Goal: Check status

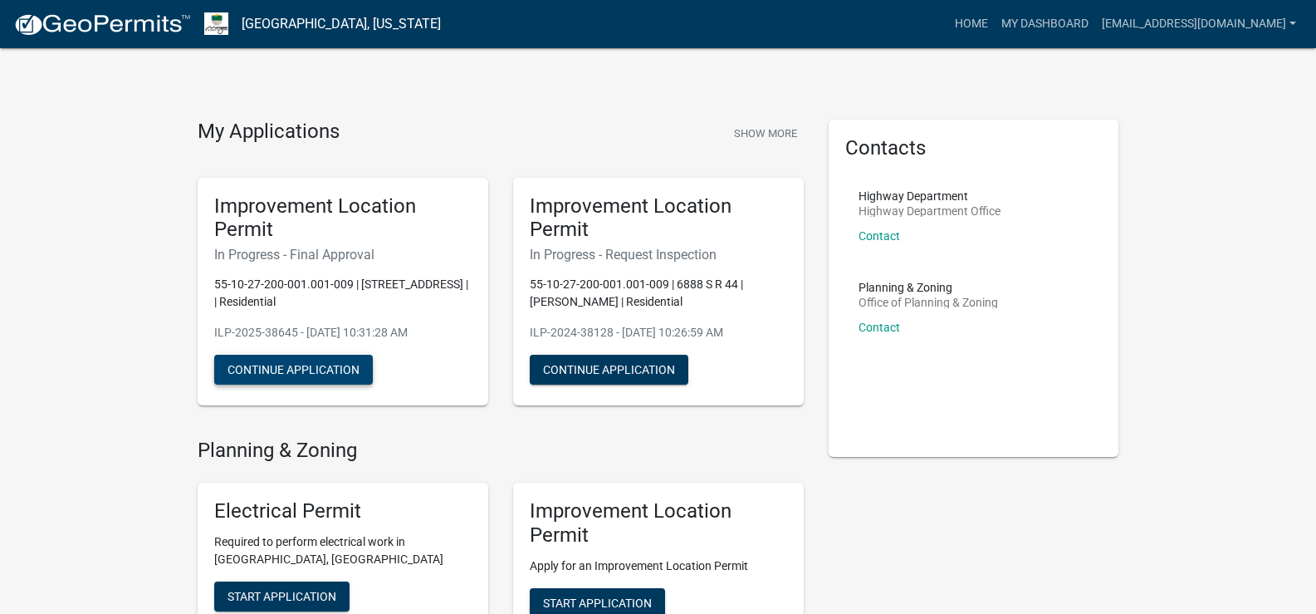
click at [292, 365] on button "Continue Application" at bounding box center [293, 370] width 159 height 30
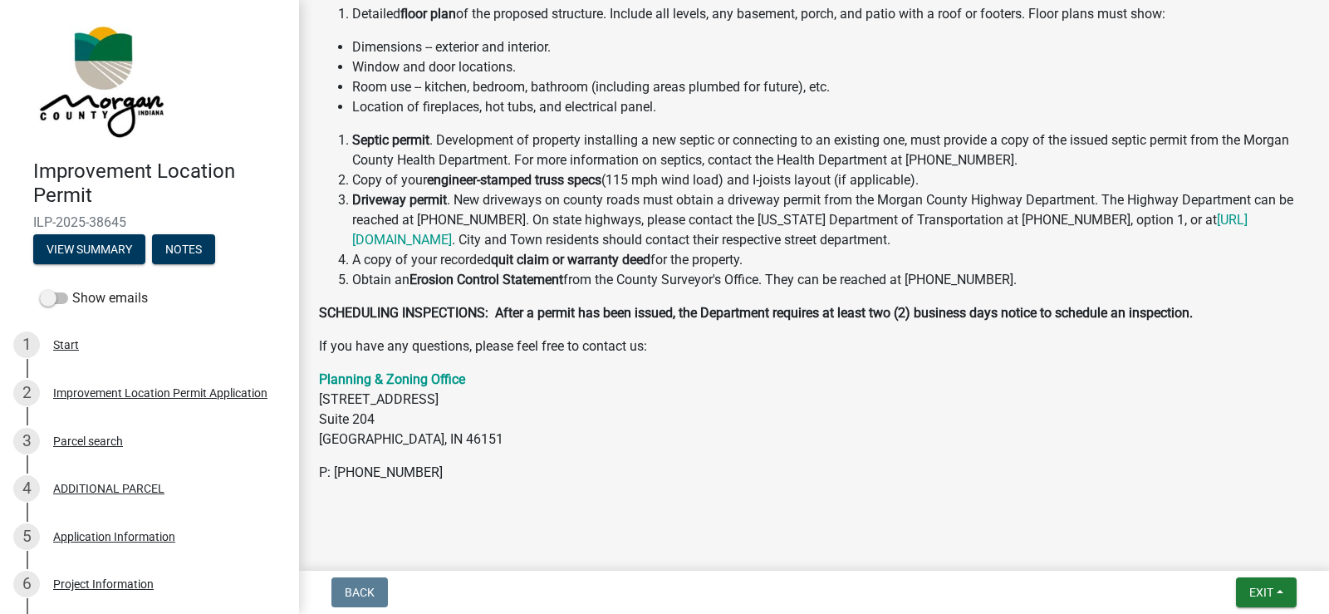
scroll to position [527, 0]
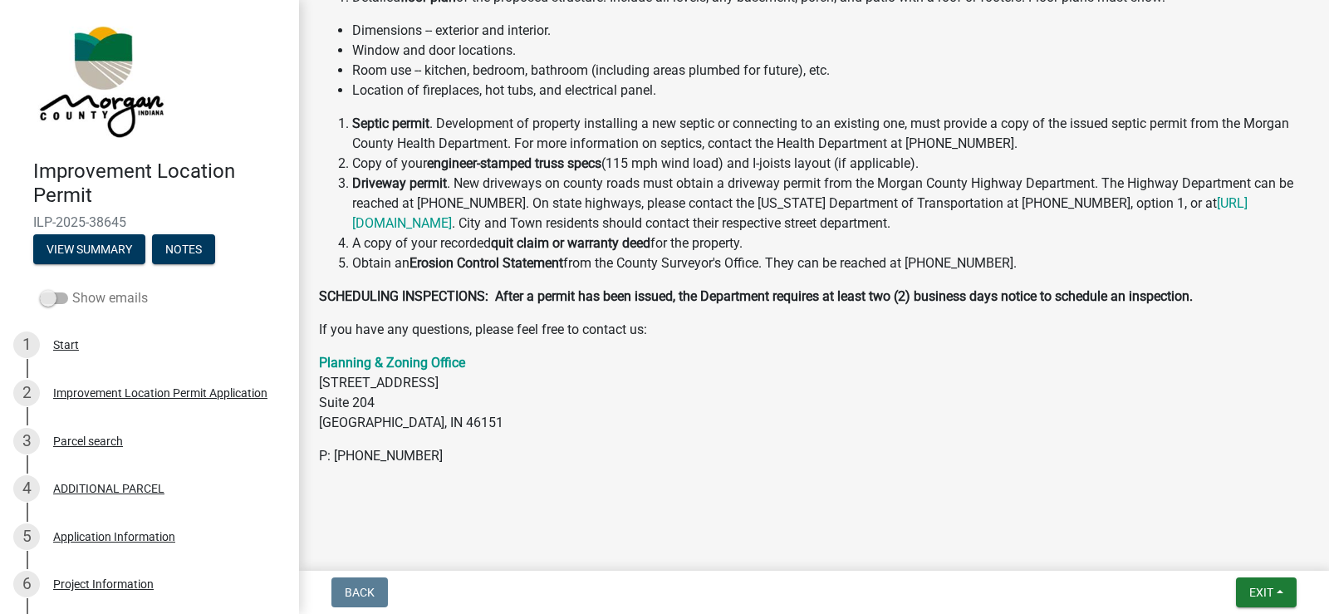
click at [56, 302] on span at bounding box center [54, 298] width 28 height 12
click at [72, 288] on input "Show emails" at bounding box center [72, 288] width 0 height 0
click at [74, 243] on button "View Summary" at bounding box center [89, 249] width 112 height 30
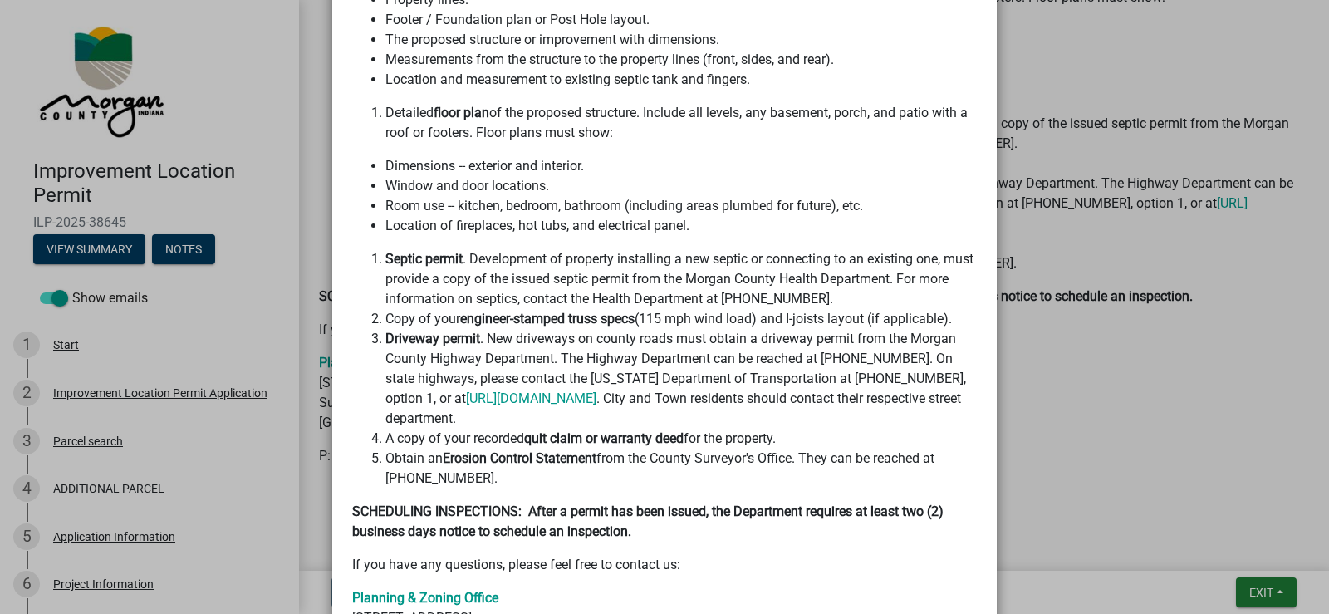
scroll to position [0, 0]
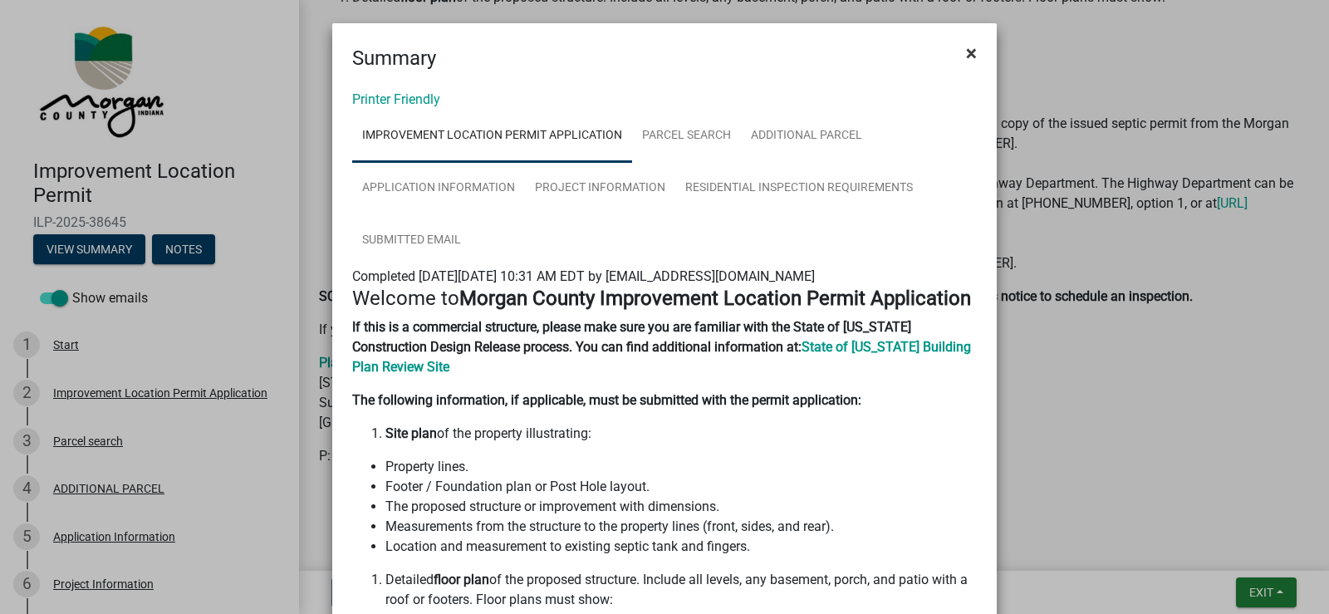
click at [966, 52] on span "×" at bounding box center [971, 53] width 11 height 23
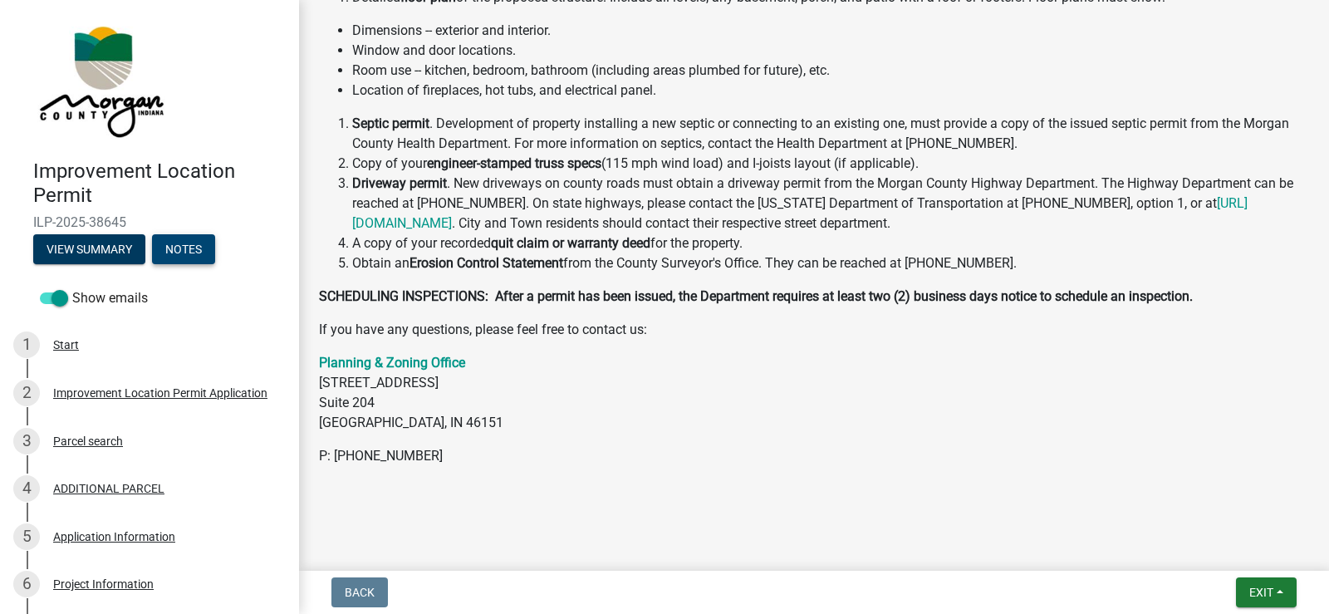
click at [205, 247] on button "Notes" at bounding box center [183, 249] width 63 height 30
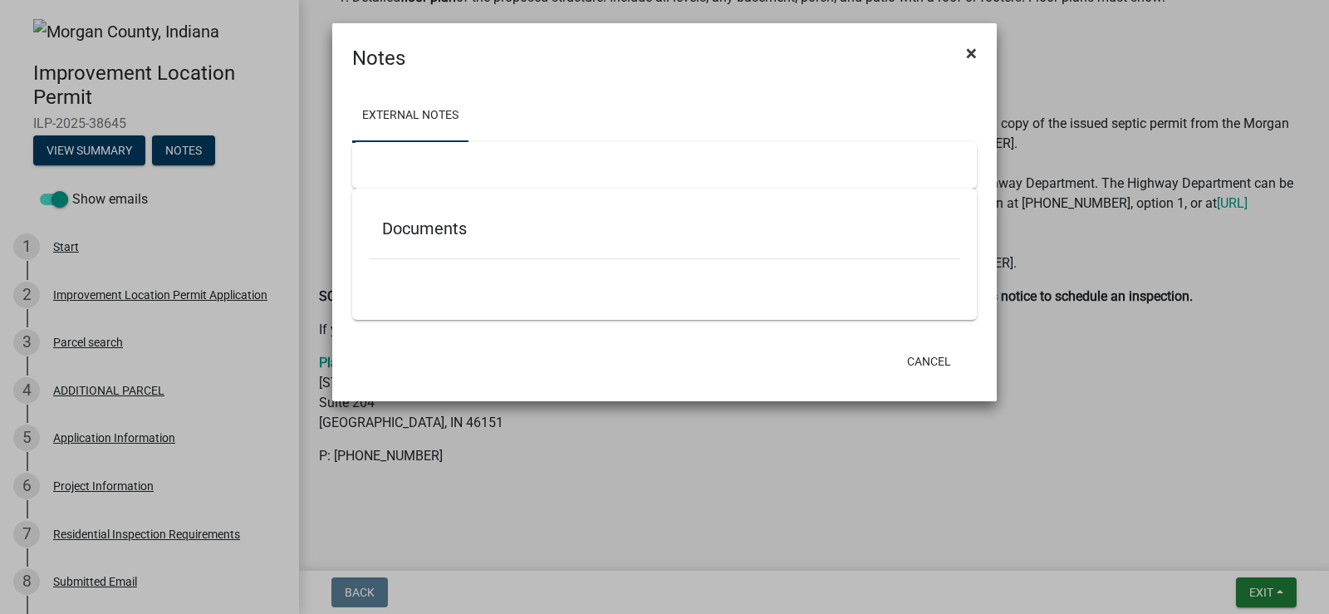
click at [973, 49] on span "×" at bounding box center [971, 53] width 11 height 23
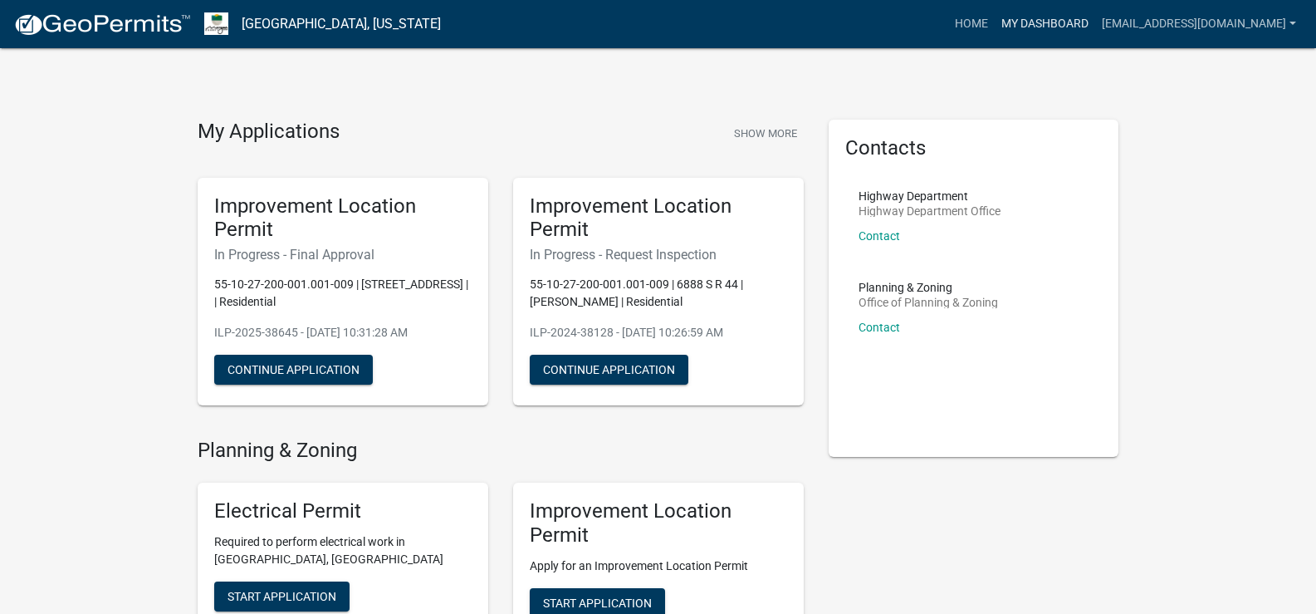
click at [1083, 19] on link "My Dashboard" at bounding box center [1045, 24] width 100 height 32
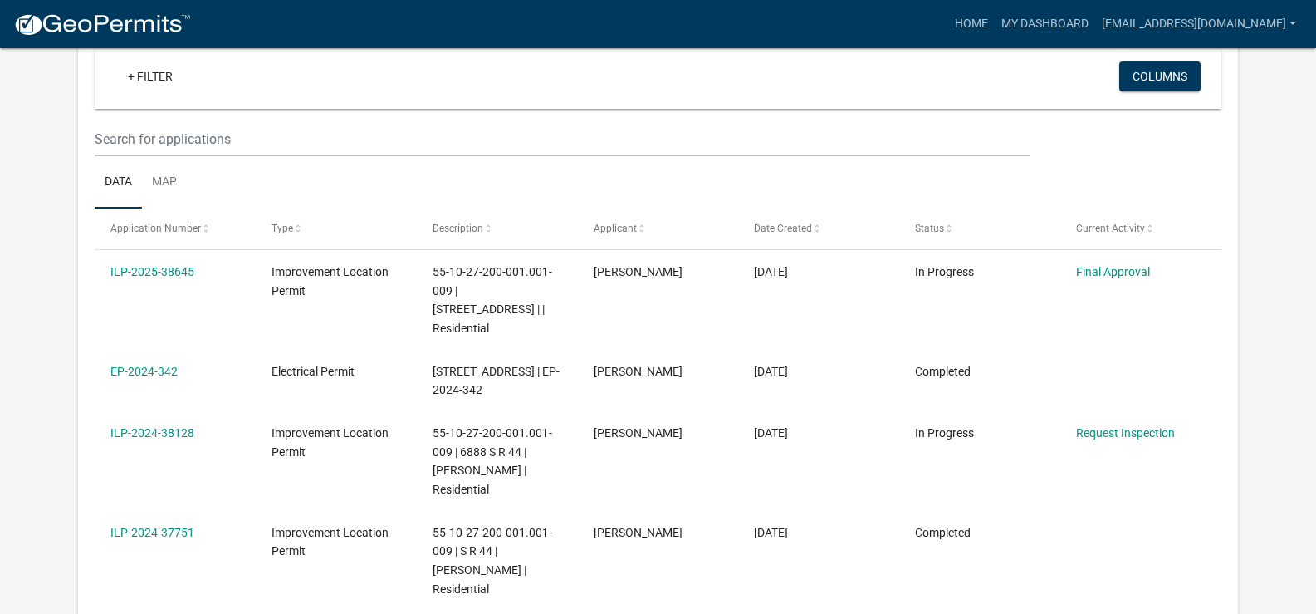
scroll to position [171, 0]
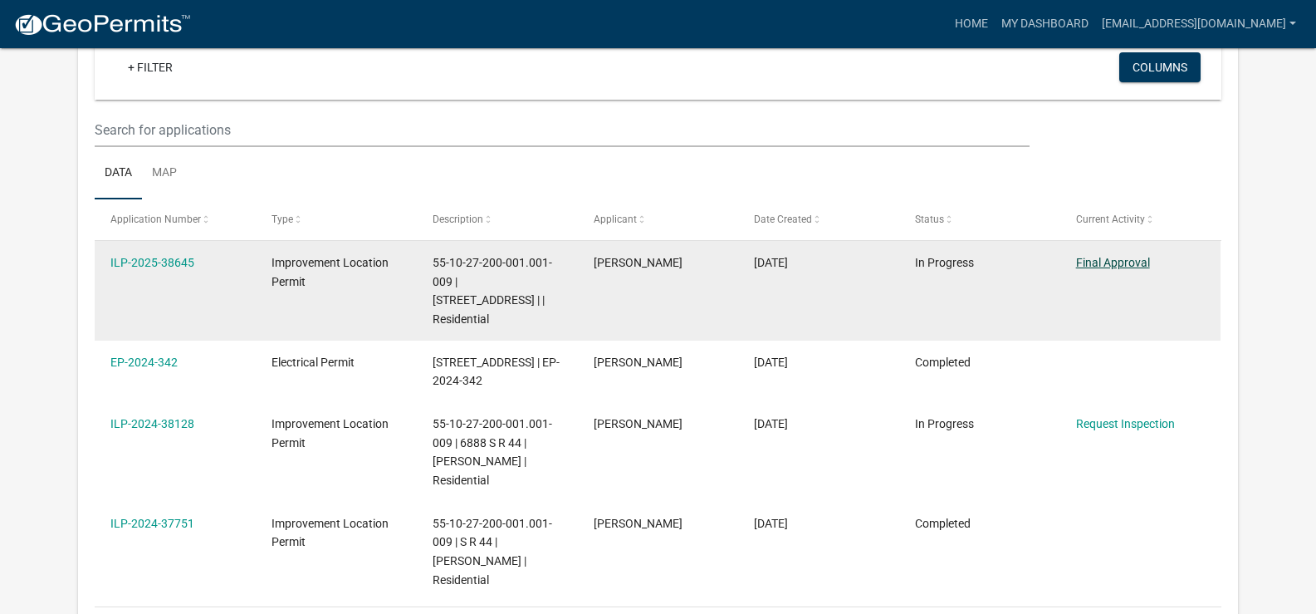
click at [1120, 259] on link "Final Approval" at bounding box center [1113, 262] width 74 height 13
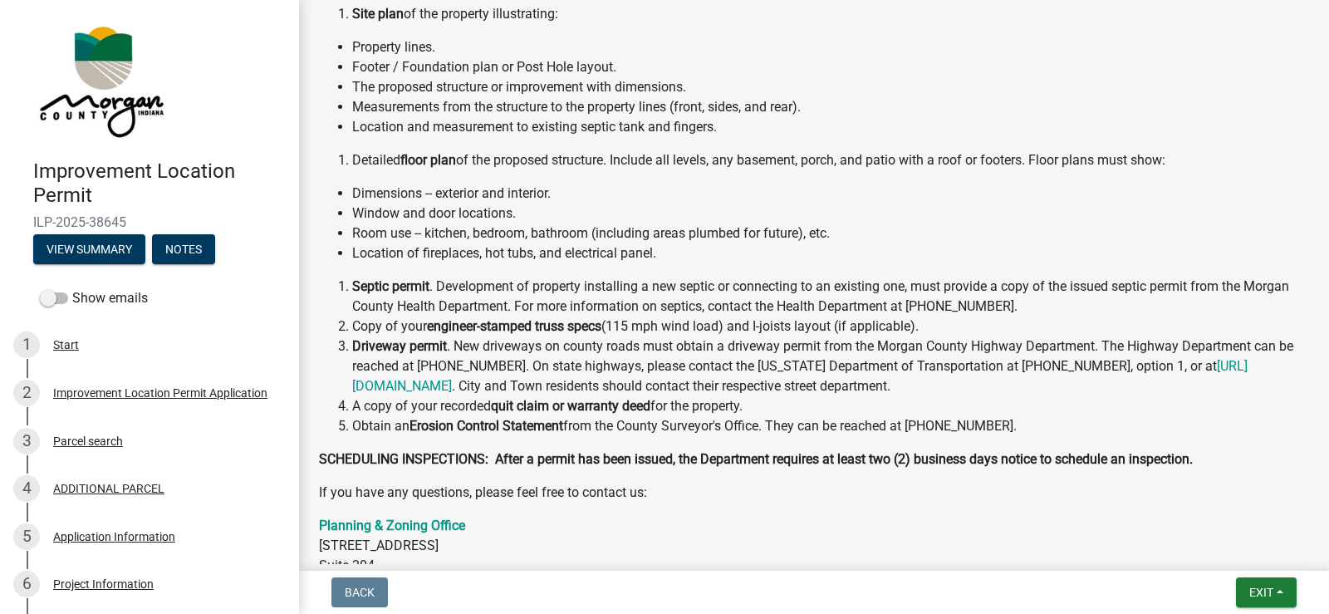
scroll to position [351, 0]
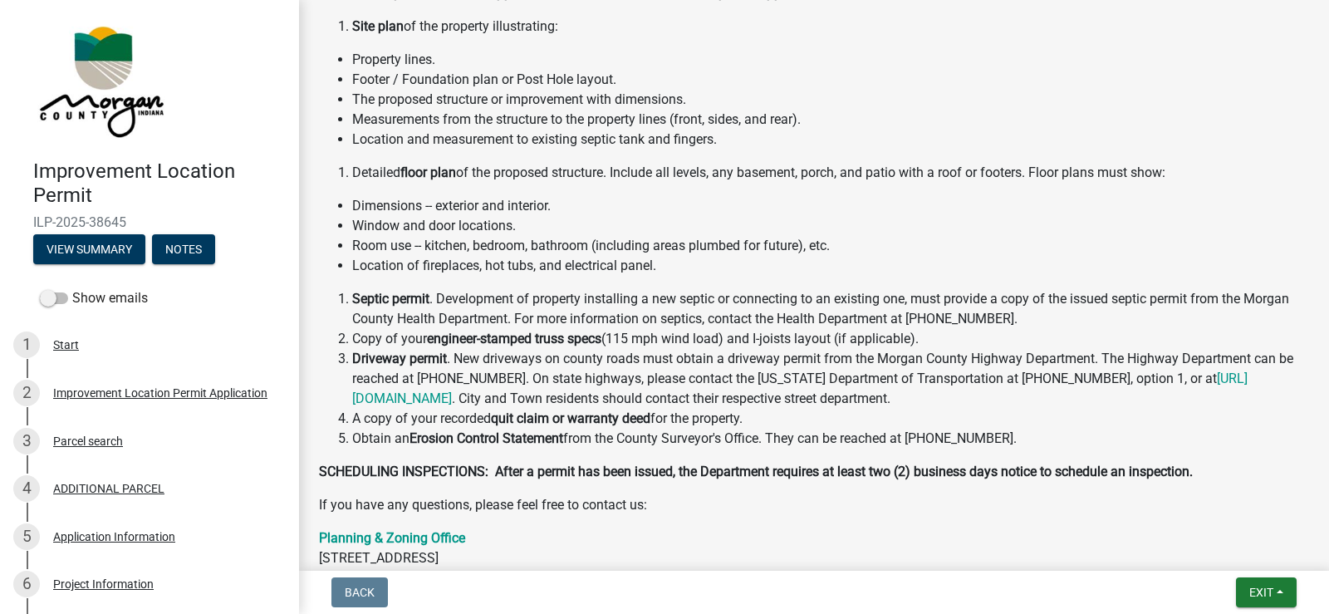
click at [1316, 418] on div "Submitted Thank you for submitting your information. You may view the submitted…" at bounding box center [814, 179] width 1030 height 1021
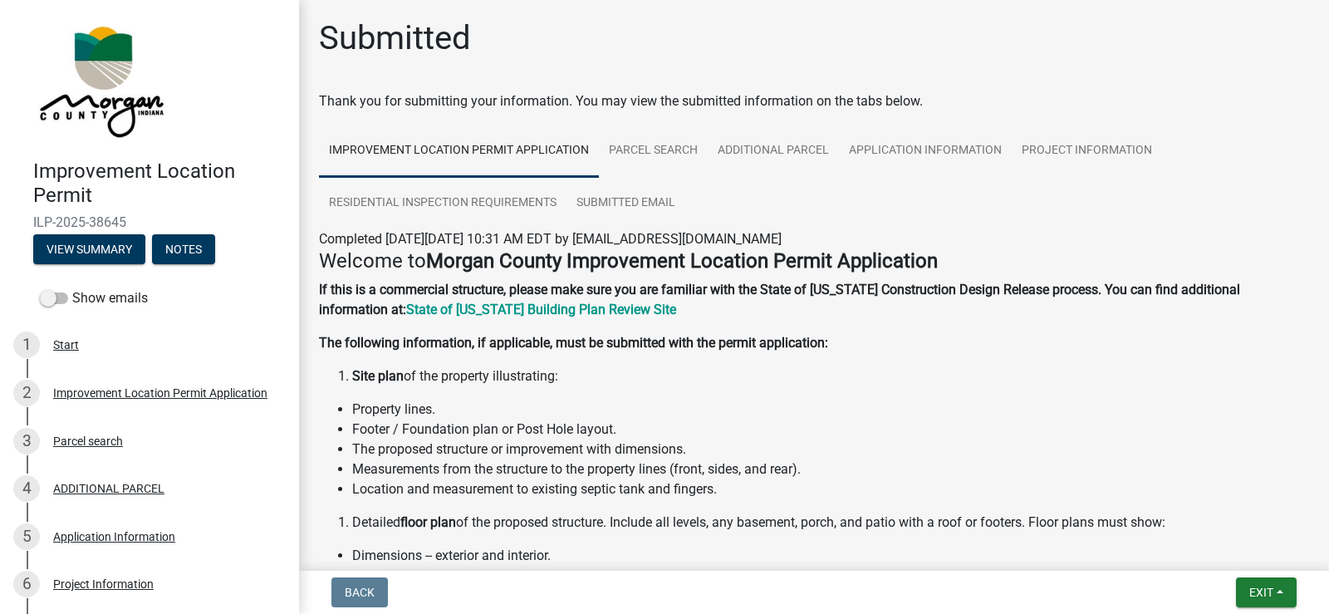
scroll to position [0, 0]
